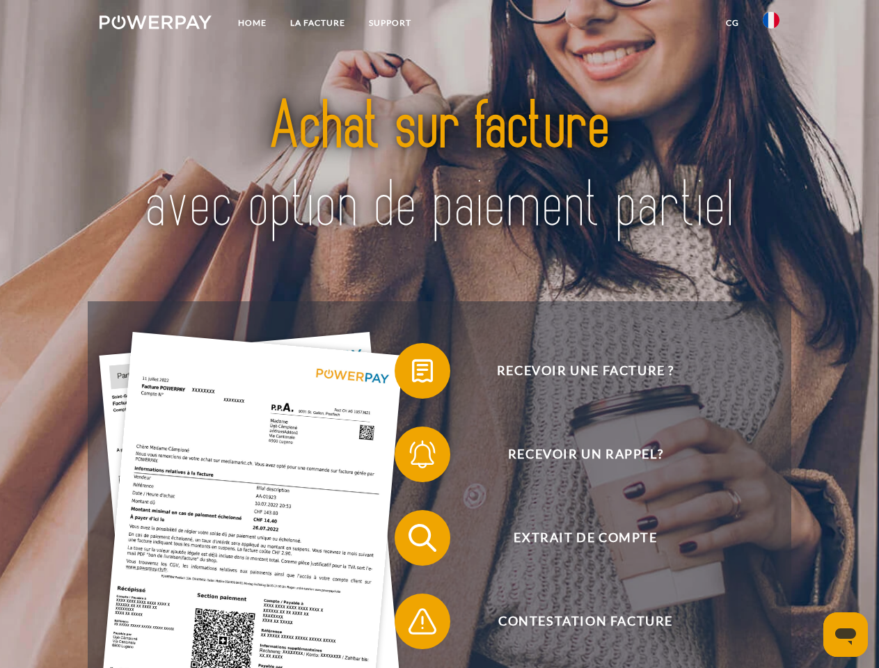
click at [155, 24] on img at bounding box center [156, 22] width 112 height 14
click at [771, 24] on img at bounding box center [771, 20] width 17 height 17
click at [732, 23] on link "CG" at bounding box center [732, 22] width 37 height 25
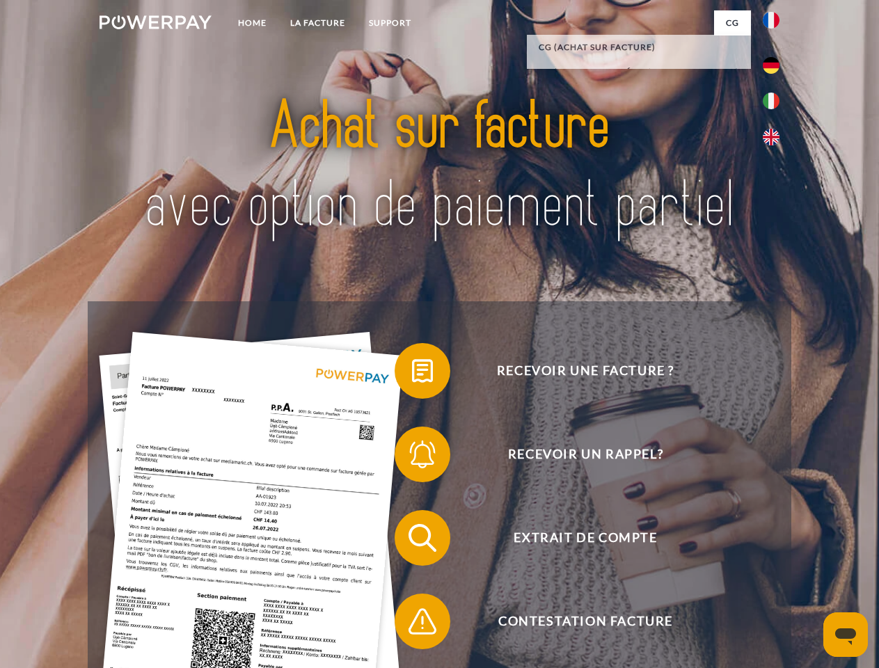
click at [412, 374] on span at bounding box center [402, 371] width 70 height 70
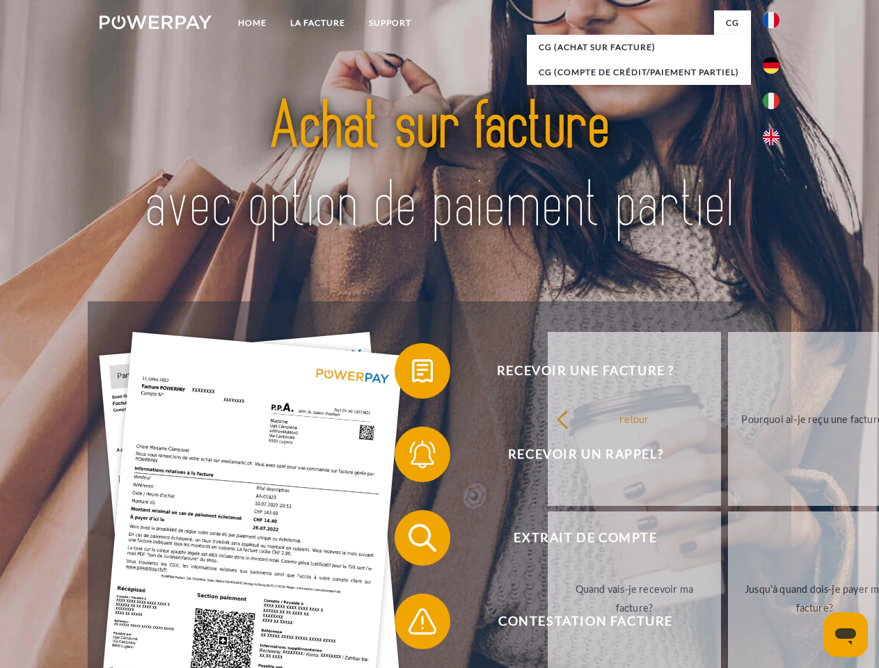
click at [412, 457] on span at bounding box center [402, 455] width 70 height 70
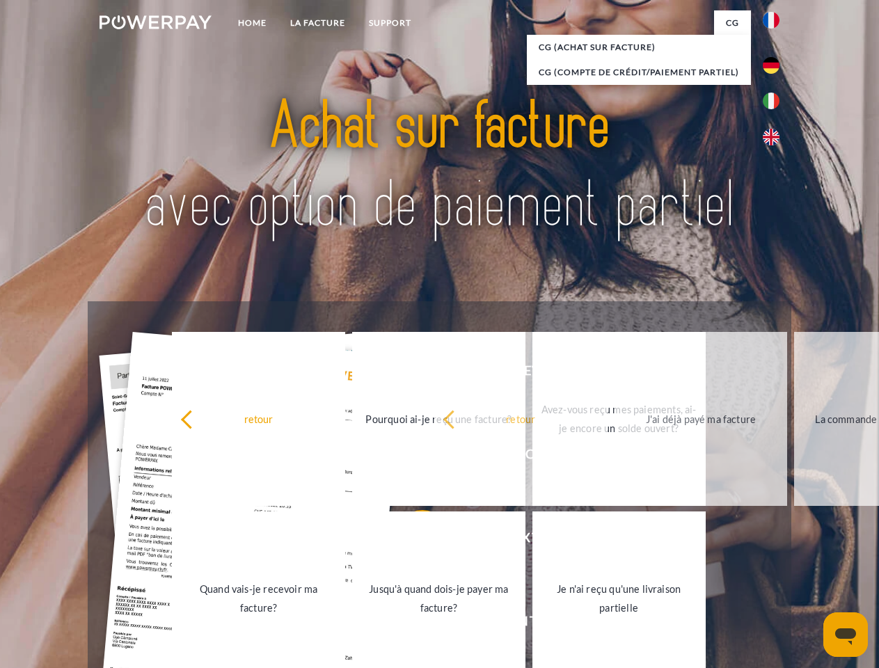
click at [412, 541] on link "Jusqu'à quand dois-je payer ma facture?" at bounding box center [438, 599] width 173 height 174
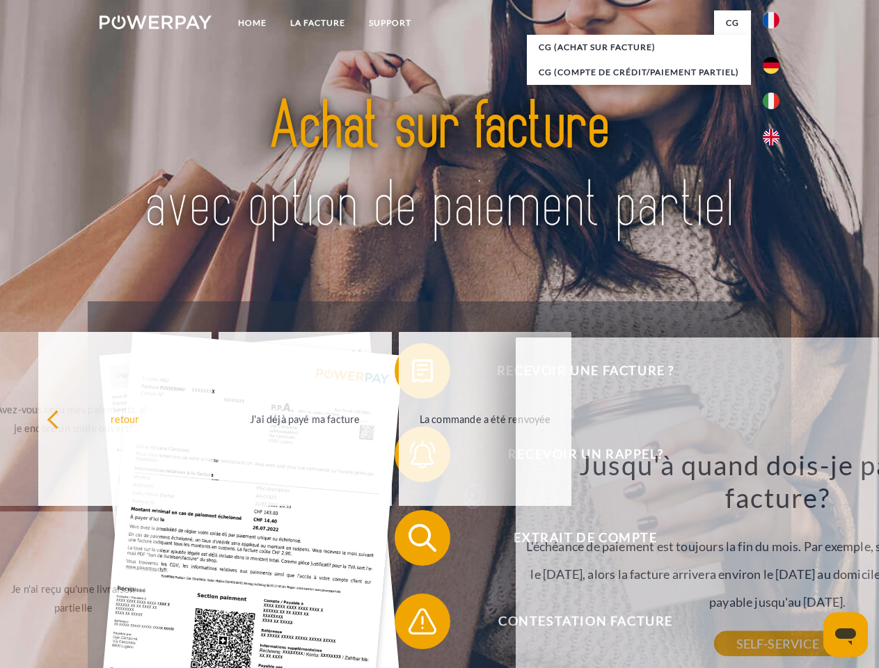
click at [412, 624] on span at bounding box center [402, 622] width 70 height 70
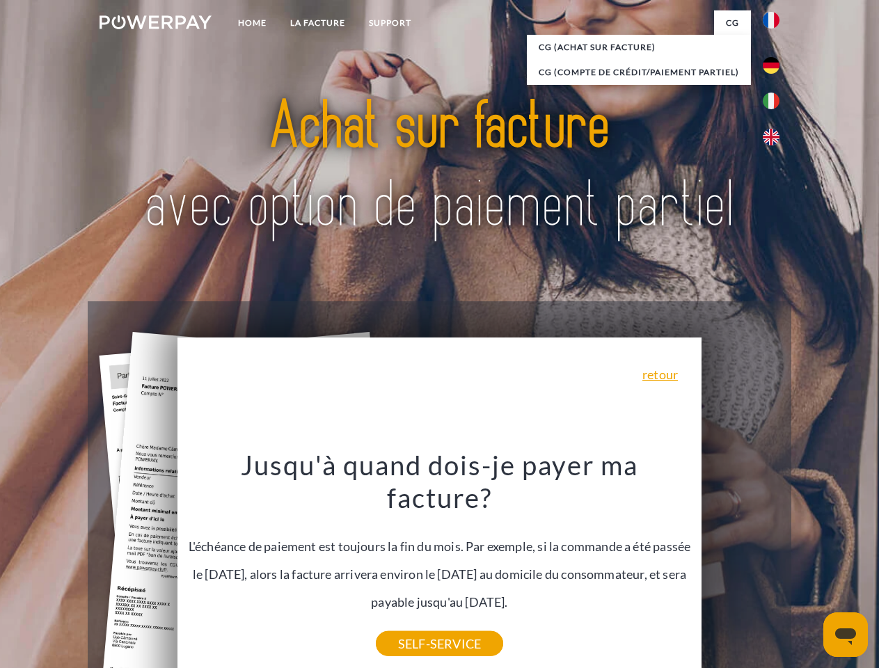
click at [846, 635] on icon "Ouvrir la fenêtre de messagerie" at bounding box center [845, 637] width 21 height 17
